Goal: Register for event/course

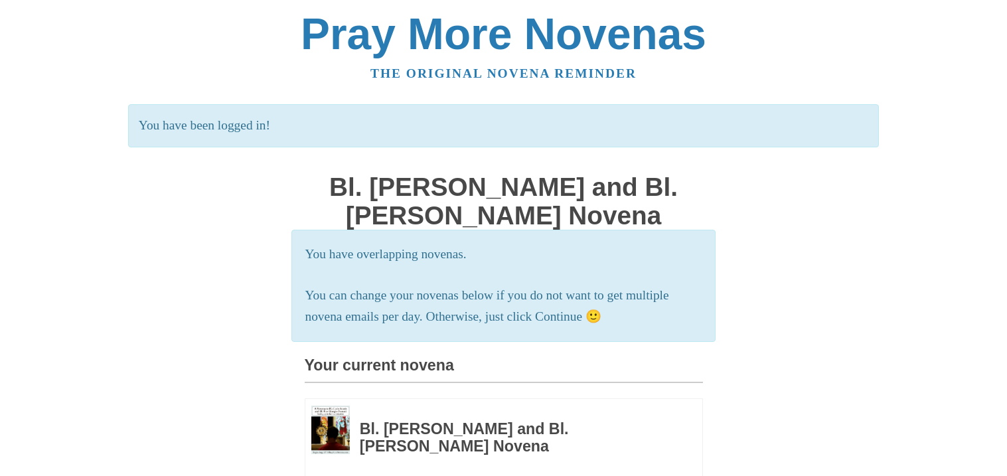
scroll to position [423, 0]
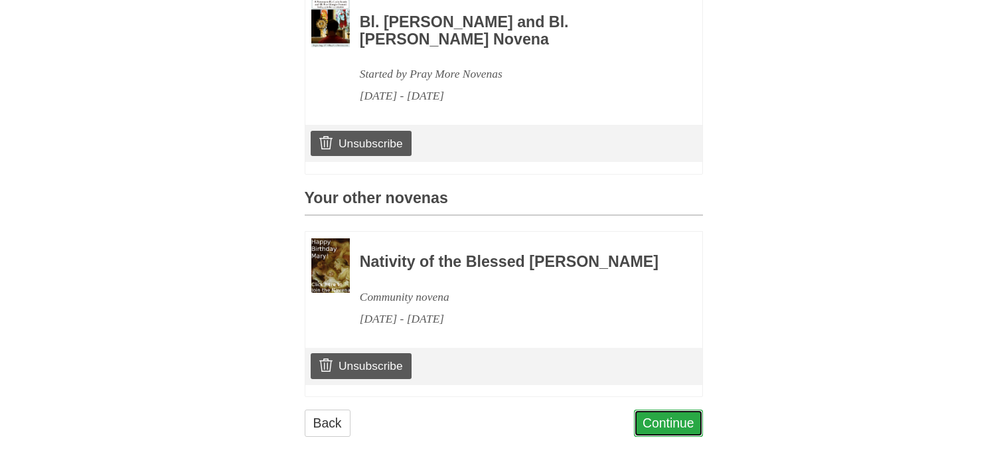
click at [648, 418] on link "Continue" at bounding box center [668, 423] width 69 height 27
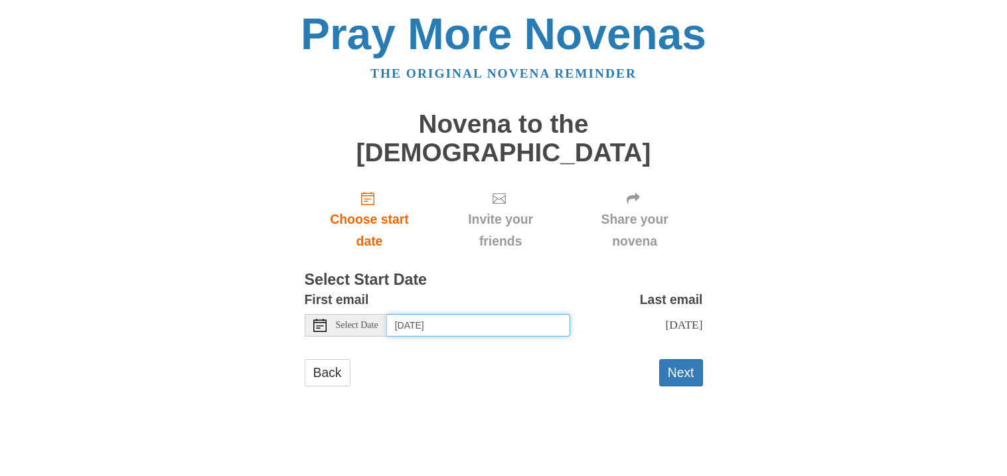
click at [440, 314] on input "Friday, August 29th" at bounding box center [478, 325] width 183 height 23
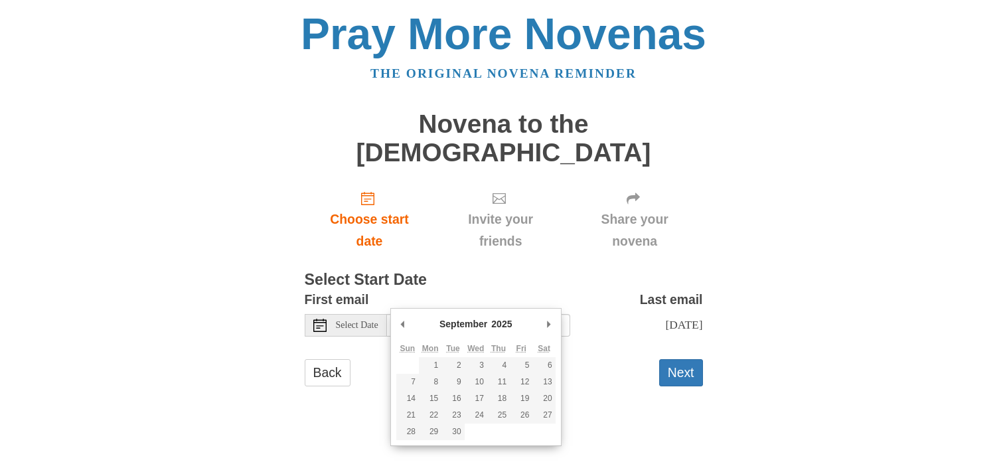
click at [278, 353] on div "Pray More Novenas The original novena reminder Novena to the Holy Spirit Choose…" at bounding box center [504, 212] width 777 height 425
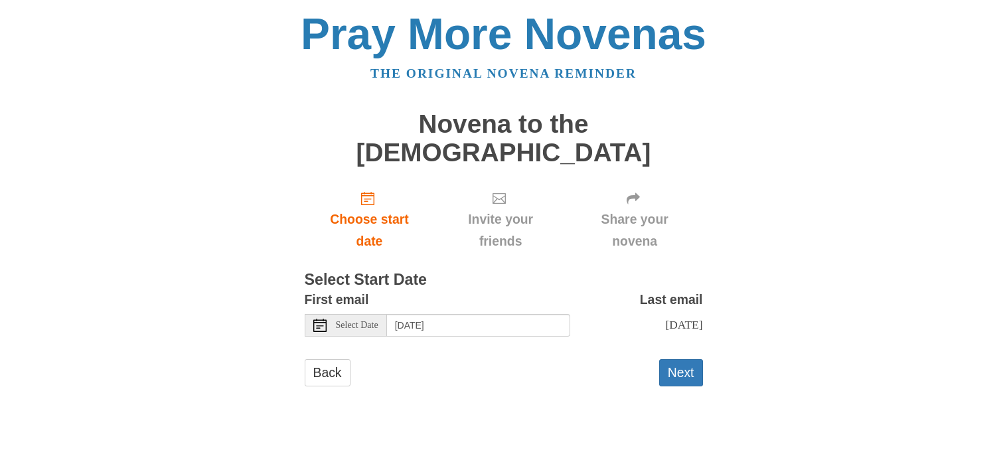
click at [367, 321] on span "Select Date" at bounding box center [357, 325] width 42 height 9
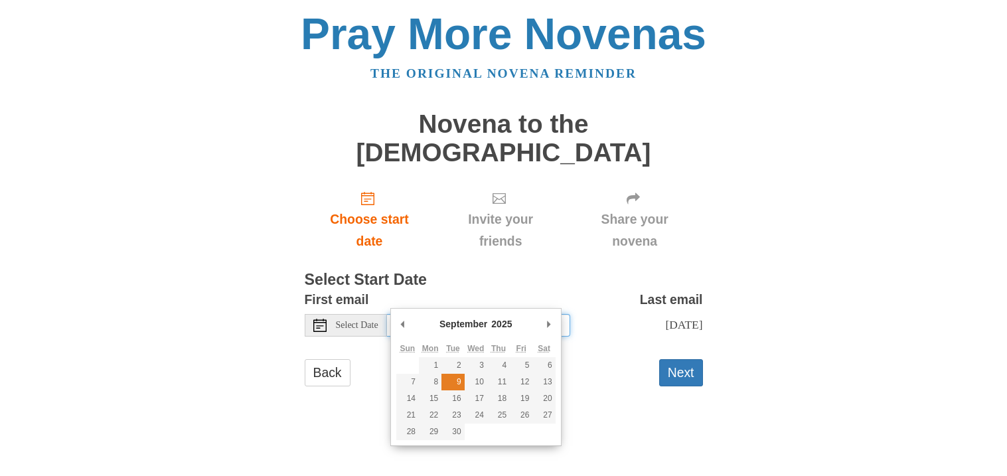
type input "Tuesday, September 9th"
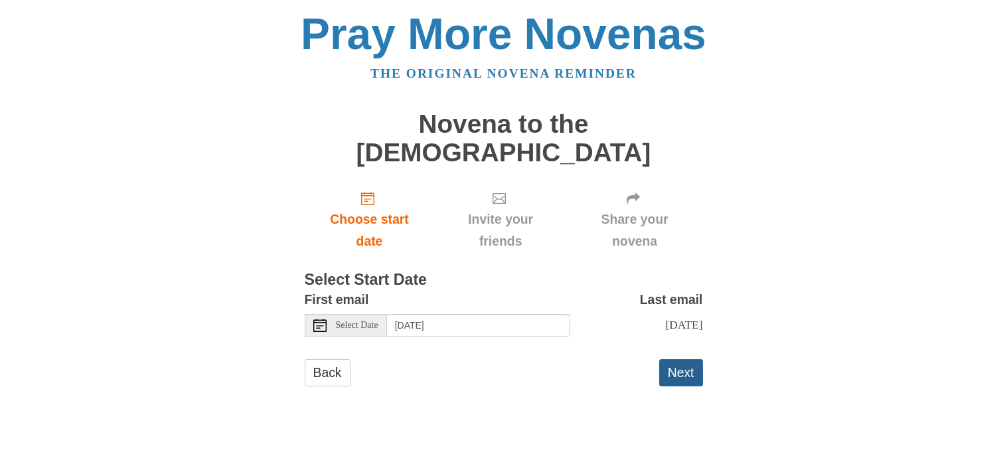
click at [671, 359] on button "Next" at bounding box center [681, 372] width 44 height 27
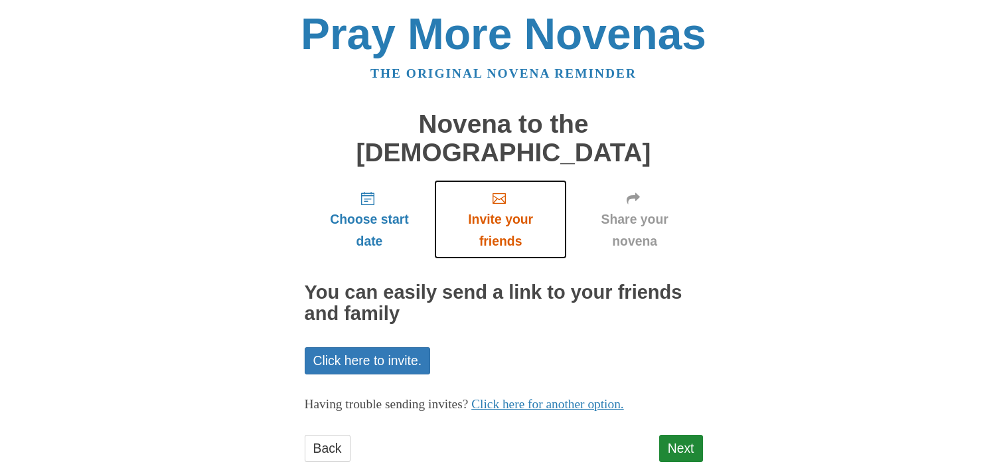
click at [490, 208] on span "Invite your friends" at bounding box center [501, 230] width 106 height 44
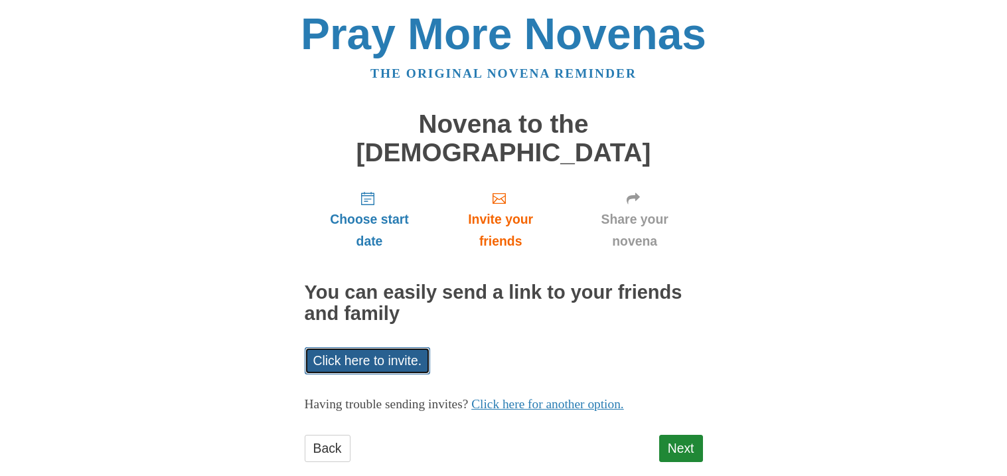
click at [364, 347] on link "Click here to invite." at bounding box center [368, 360] width 126 height 27
